Goal: Transaction & Acquisition: Purchase product/service

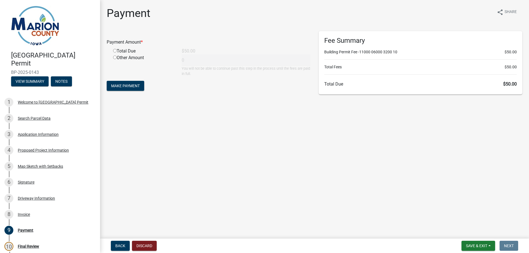
click at [114, 51] on input "radio" at bounding box center [115, 51] width 4 height 4
radio input "true"
type input "50"
click at [122, 88] on span "Make Payment" at bounding box center [125, 86] width 29 height 4
